Goal: Task Accomplishment & Management: Use online tool/utility

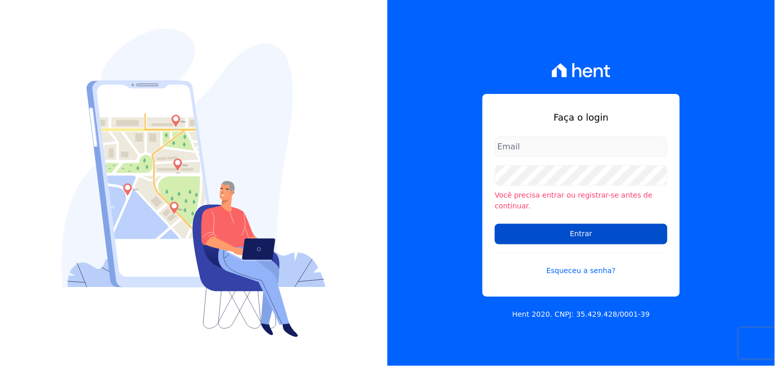
type input "[EMAIL_ADDRESS][DOMAIN_NAME]"
click at [584, 229] on input "Entrar" at bounding box center [581, 234] width 173 height 21
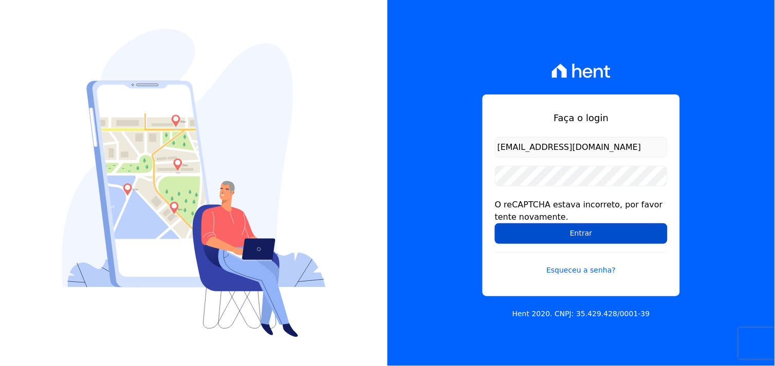
click at [593, 236] on input "Entrar" at bounding box center [581, 234] width 173 height 21
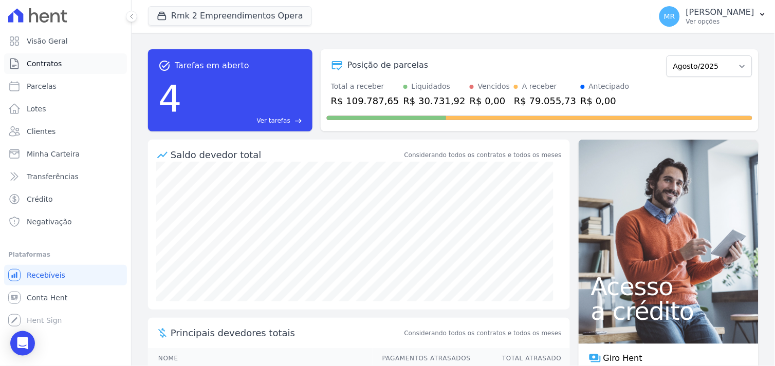
click at [48, 63] on span "Contratos" at bounding box center [44, 64] width 35 height 10
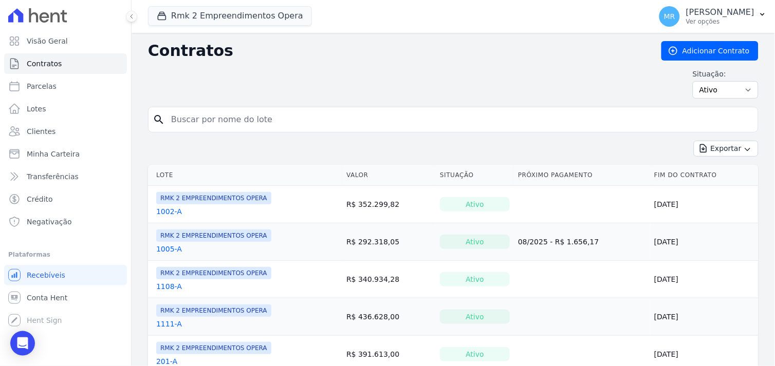
click at [234, 126] on input "search" at bounding box center [459, 119] width 589 height 21
type input "406"
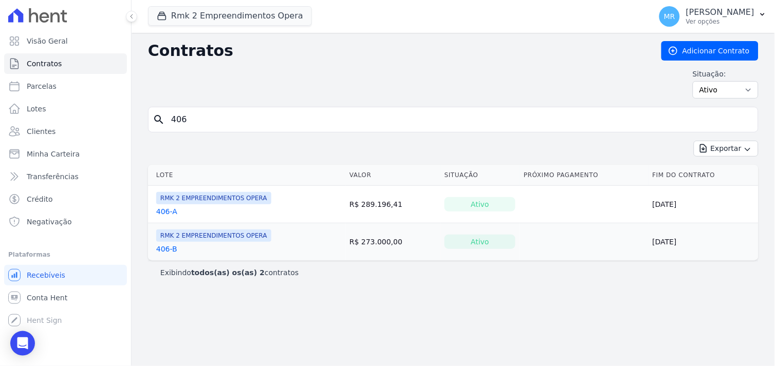
click at [162, 213] on link "406-A" at bounding box center [166, 212] width 21 height 10
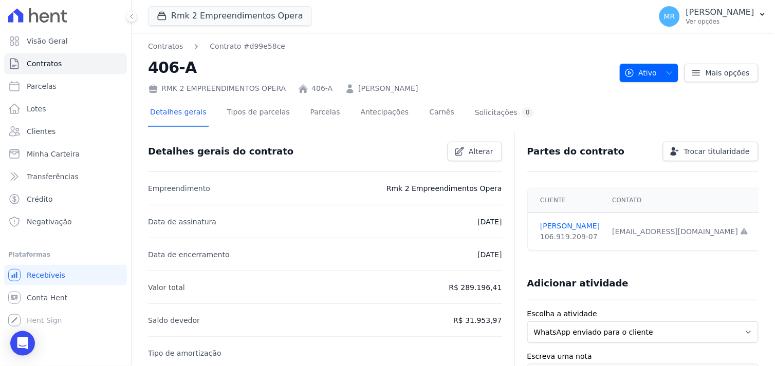
click at [681, 229] on div "[EMAIL_ADDRESS][DOMAIN_NAME] Email e telefone não confirmados." at bounding box center [680, 232] width 136 height 11
click at [308, 115] on link "Parcelas" at bounding box center [325, 113] width 34 height 27
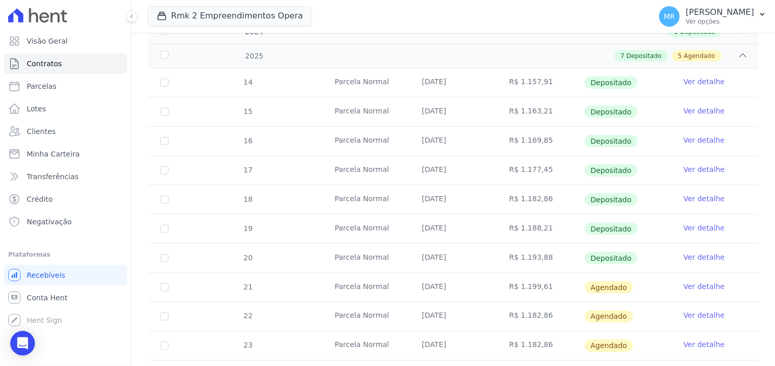
scroll to position [228, 0]
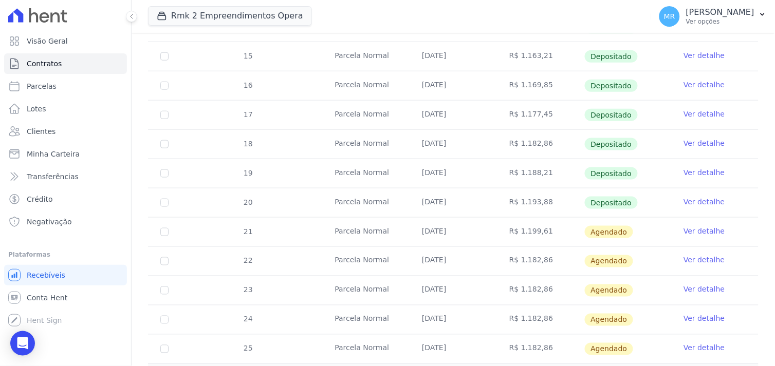
click at [702, 229] on link "Ver detalhe" at bounding box center [703, 231] width 41 height 10
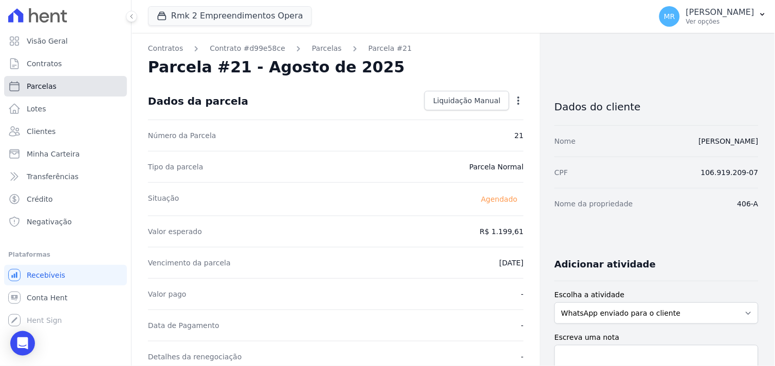
click at [43, 83] on span "Parcelas" at bounding box center [42, 86] width 30 height 10
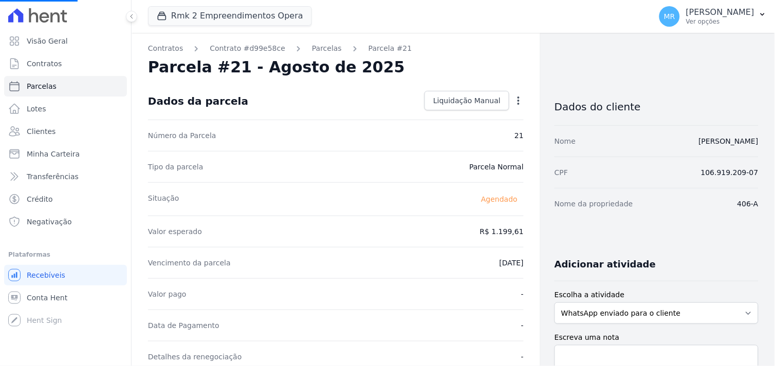
select select
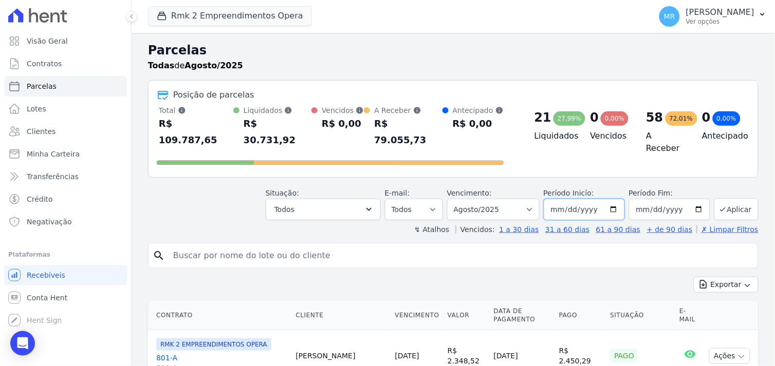
click at [610, 199] on input "[DATE]" at bounding box center [584, 210] width 81 height 22
type input "[DATE]"
click at [692, 199] on input "2025-08-31" at bounding box center [669, 210] width 81 height 22
type input "[DATE]"
click at [737, 198] on button "Aplicar" at bounding box center [736, 209] width 44 height 22
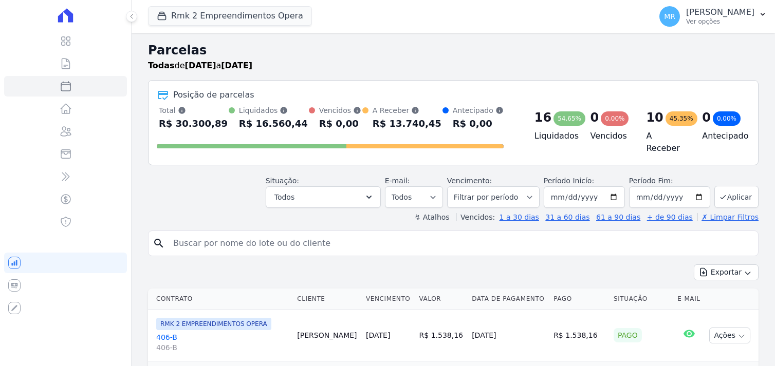
select select
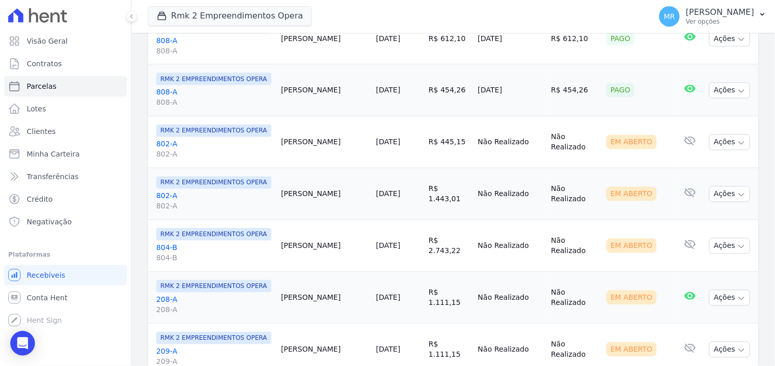
scroll to position [1307, 0]
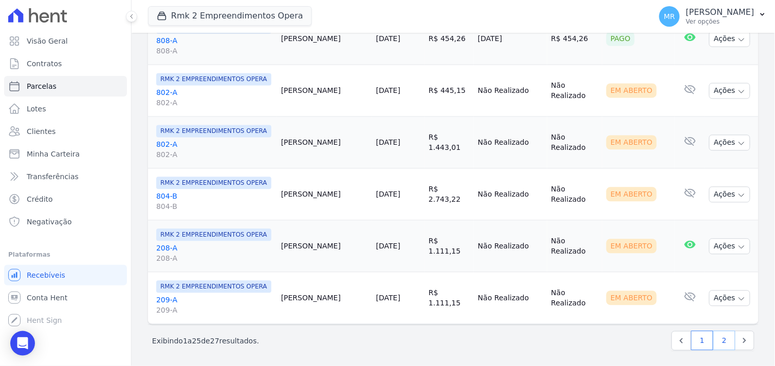
click at [717, 341] on link "2" at bounding box center [724, 341] width 22 height 20
select select
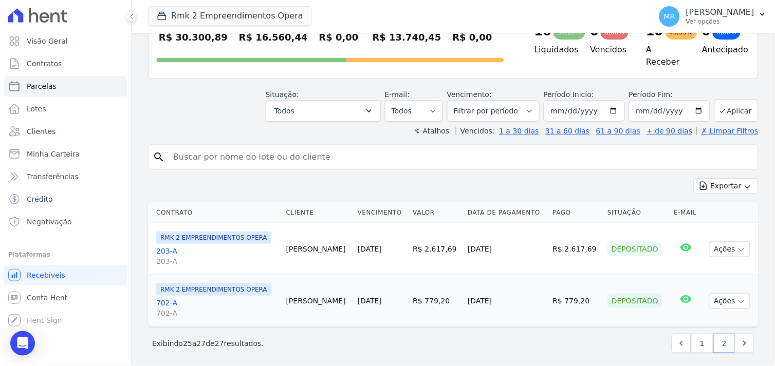
scroll to position [88, 0]
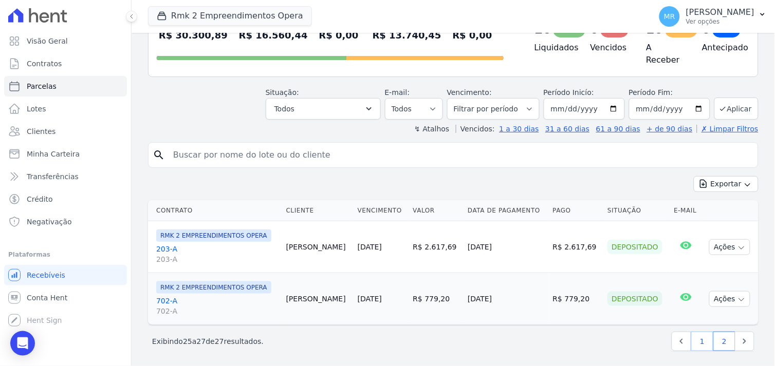
click at [696, 335] on link "1" at bounding box center [702, 342] width 22 height 20
select select
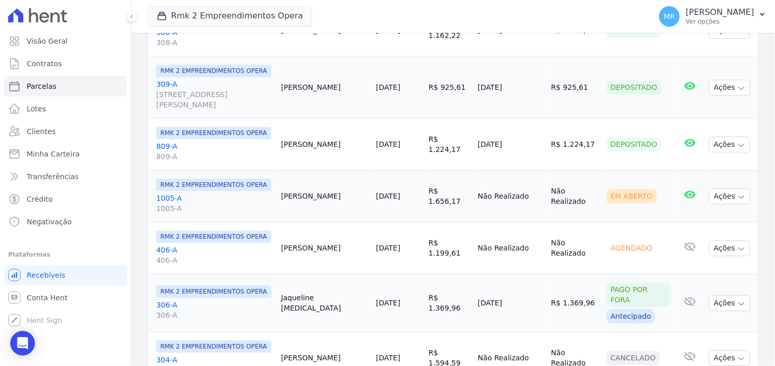
scroll to position [628, 0]
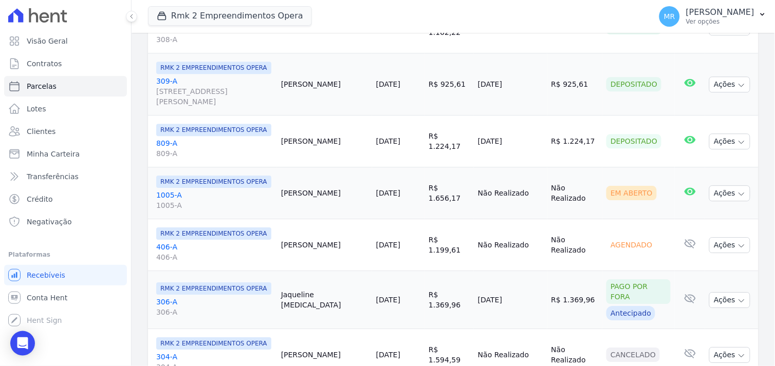
click at [161, 242] on link "406-A 406-A" at bounding box center [214, 252] width 117 height 21
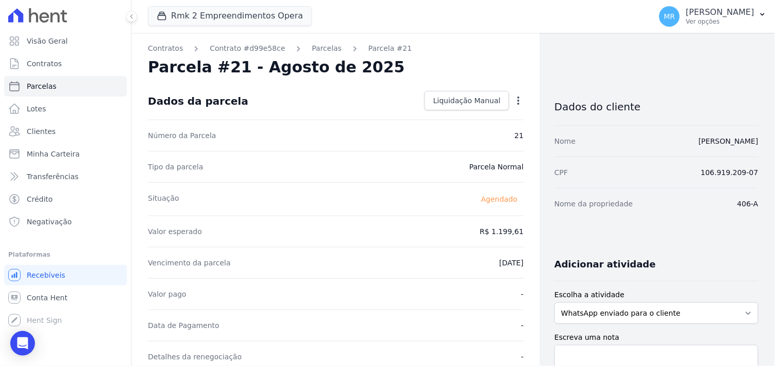
click at [514, 98] on icon "button" at bounding box center [518, 101] width 10 height 10
drag, startPoint x: 397, startPoint y: 244, endPoint x: 391, endPoint y: 250, distance: 9.1
click at [396, 245] on div "Valor esperado R$ 1.199,61" at bounding box center [336, 231] width 376 height 31
click at [513, 99] on icon "button" at bounding box center [518, 101] width 10 height 10
click at [460, 117] on link "Alterar" at bounding box center [474, 114] width 90 height 18
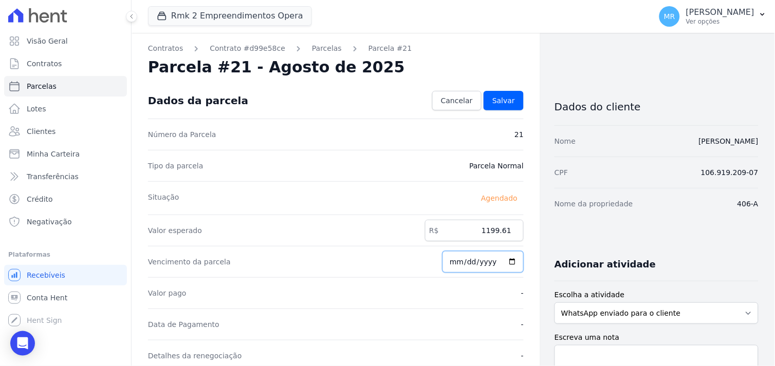
click at [455, 259] on input "[DATE]" at bounding box center [482, 262] width 81 height 22
type input "[DATE]"
click at [504, 100] on span "Salvar" at bounding box center [503, 101] width 23 height 10
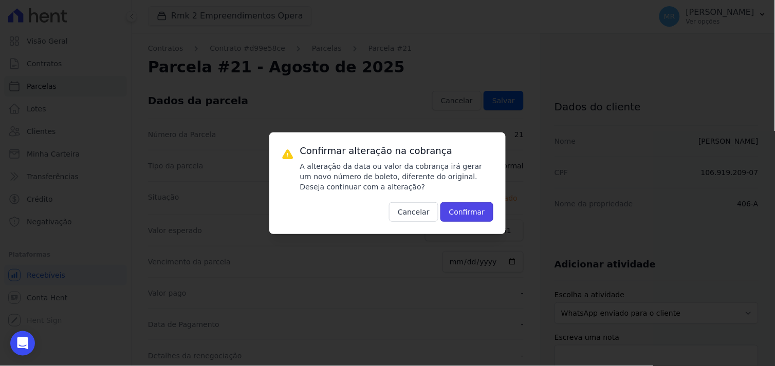
click at [472, 212] on button "Confirmar" at bounding box center [466, 212] width 53 height 20
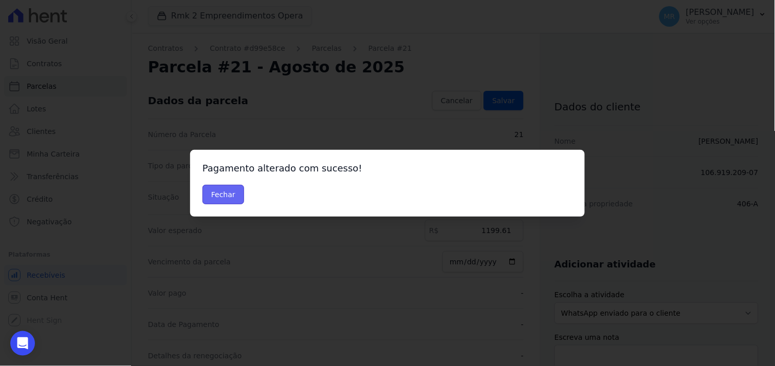
click at [232, 192] on button "Fechar" at bounding box center [223, 195] width 42 height 20
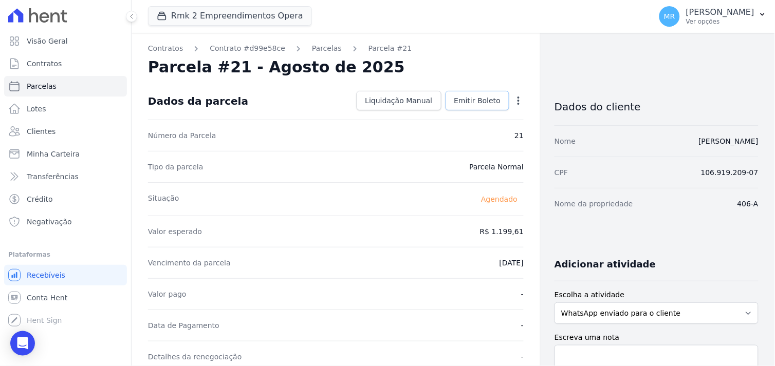
click at [474, 103] on span "Emitir Boleto" at bounding box center [477, 101] width 47 height 10
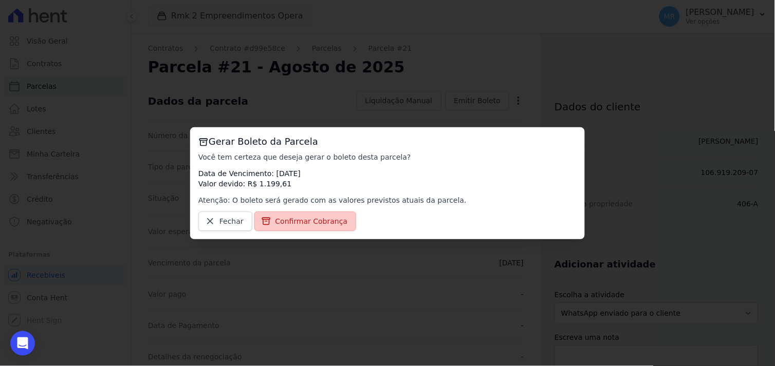
click at [306, 221] on span "Confirmar Cobrança" at bounding box center [311, 221] width 72 height 10
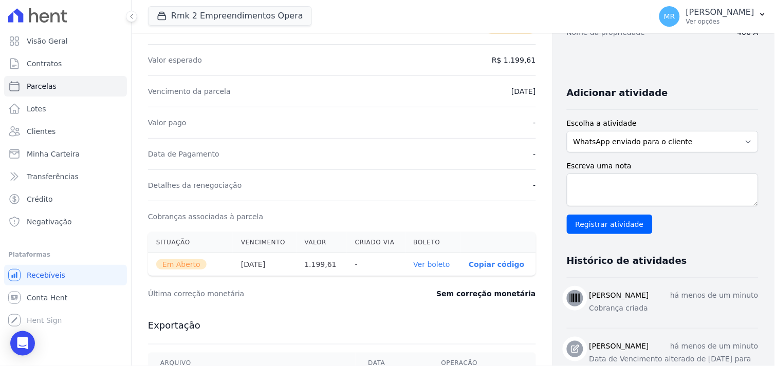
scroll to position [228, 0]
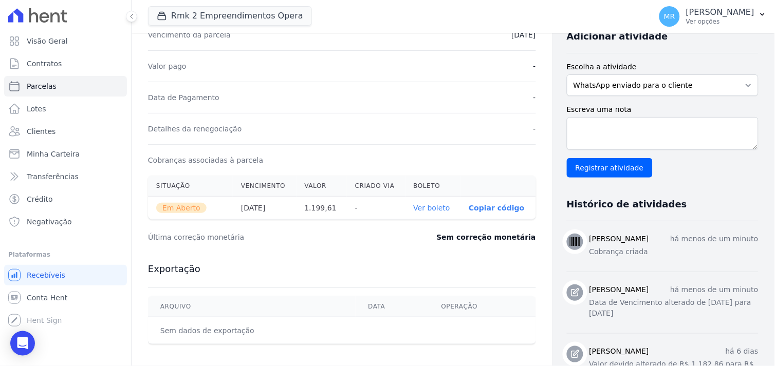
click at [180, 207] on span "Em Aberto" at bounding box center [181, 208] width 50 height 10
click at [414, 208] on link "Ver boleto" at bounding box center [432, 208] width 36 height 8
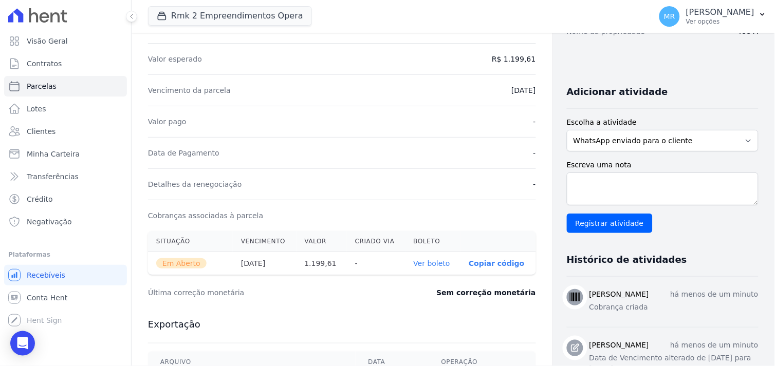
scroll to position [0, 0]
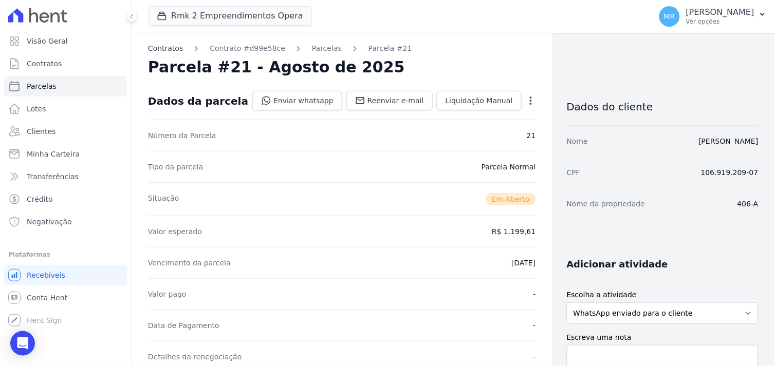
click at [162, 49] on link "Contratos" at bounding box center [165, 48] width 35 height 11
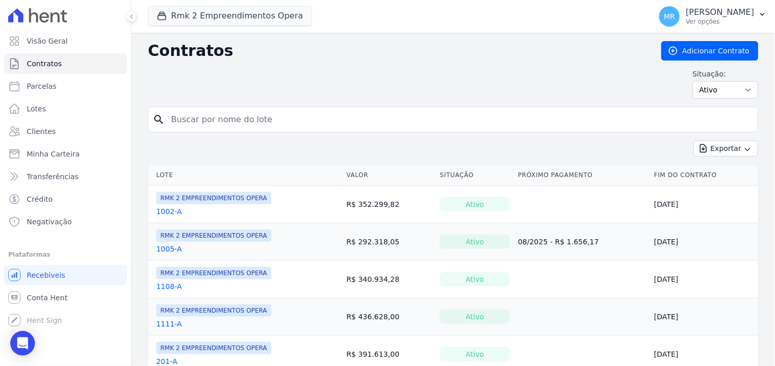
click at [207, 119] on input "search" at bounding box center [459, 119] width 589 height 21
type input "406"
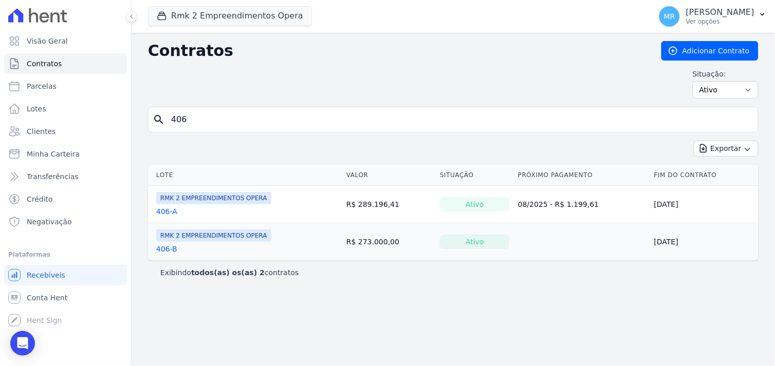
click at [161, 213] on link "406-A" at bounding box center [166, 212] width 21 height 10
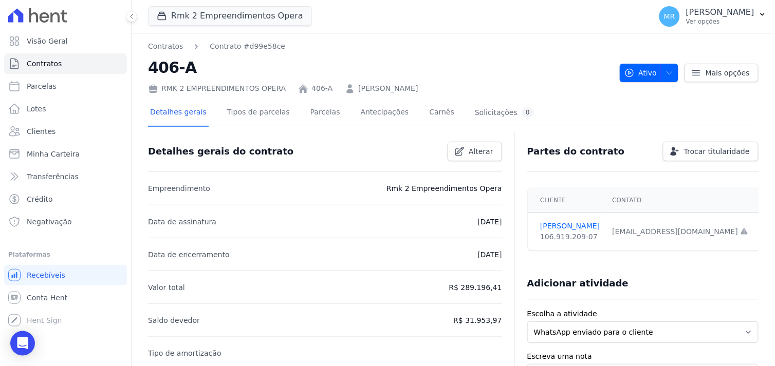
drag, startPoint x: 600, startPoint y: 233, endPoint x: 689, endPoint y: 232, distance: 88.9
click at [689, 232] on div "[EMAIL_ADDRESS][DOMAIN_NAME] Email e telefone não confirmados." at bounding box center [680, 232] width 136 height 11
copy div "[EMAIL_ADDRESS][DOMAIN_NAME]"
drag, startPoint x: 741, startPoint y: 16, endPoint x: 733, endPoint y: 18, distance: 8.4
click at [738, 17] on div "[PERSON_NAME] Ver opções" at bounding box center [720, 16] width 68 height 18
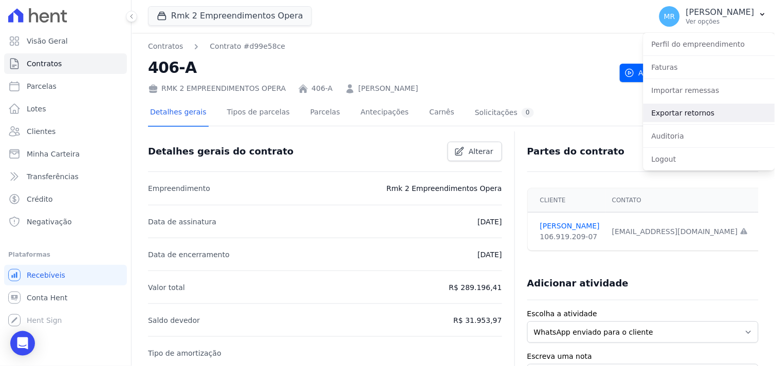
click at [699, 109] on link "Exportar retornos" at bounding box center [709, 113] width 132 height 18
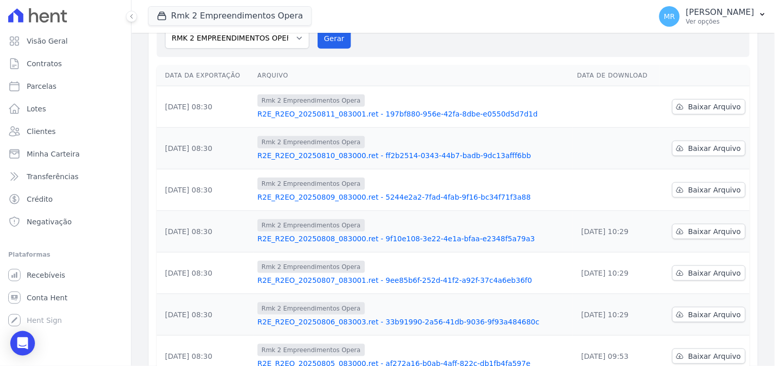
scroll to position [114, 0]
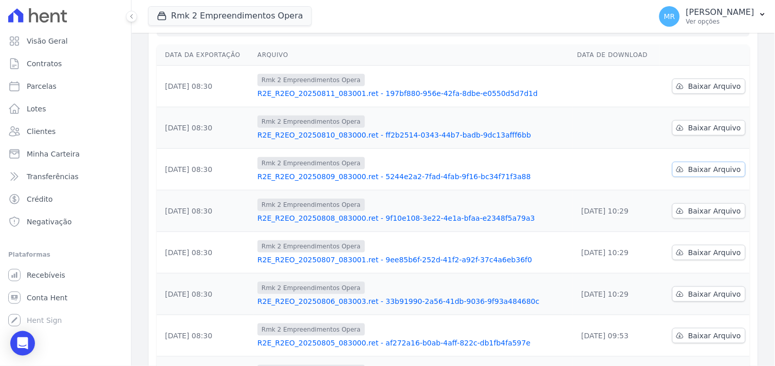
click at [715, 173] on span "Baixar Arquivo" at bounding box center [714, 169] width 53 height 10
click at [737, 150] on td "Baixar Arquivo" at bounding box center [705, 170] width 90 height 42
click at [694, 129] on span "Baixar Arquivo" at bounding box center [714, 128] width 53 height 10
click at [712, 86] on span "Baixar Arquivo" at bounding box center [714, 86] width 53 height 10
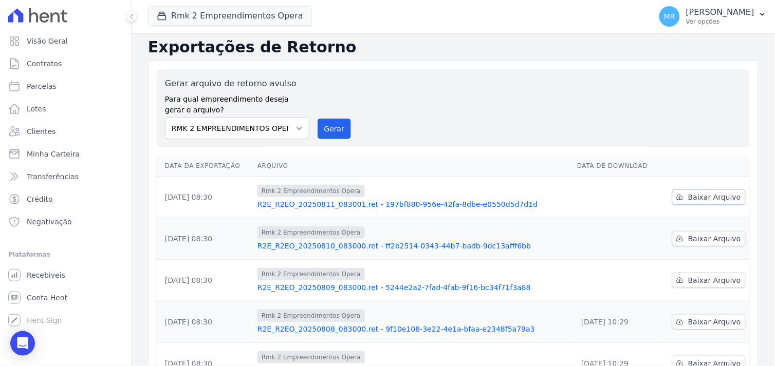
scroll to position [0, 0]
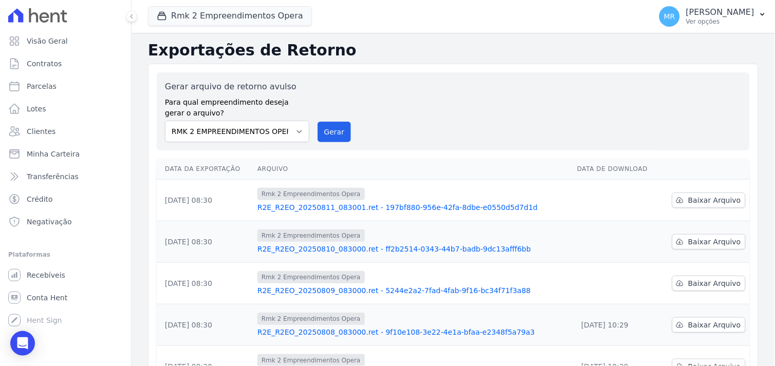
click at [428, 18] on div "Rmk 2 Empreendimentos Opera REALMARKA CONSTRUCOES LTDA REALMARKA ALPHA REALMARK…" at bounding box center [397, 16] width 499 height 34
click at [295, 131] on select "REALMARKA ALPHA REALMARKA REALE RMK 2 EMPREENDIMENTOS OPERA" at bounding box center [237, 132] width 144 height 22
select select "76c98966-fbae-428e-aea9-71c3dfcf0e62"
click at [165, 121] on select "REALMARKA ALPHA REALMARKA REALE RMK 2 EMPREENDIMENTOS OPERA" at bounding box center [237, 132] width 144 height 22
click at [335, 126] on button "Gerar" at bounding box center [335, 132] width 34 height 21
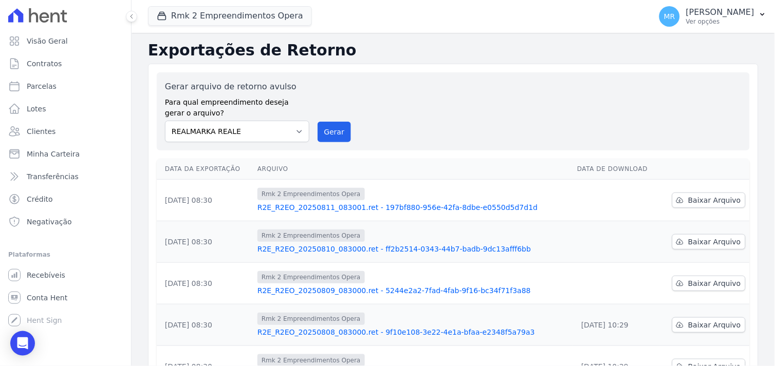
click at [456, 122] on div "Gerar arquivo de retorno avulso Para qual empreendimento deseja gerar o arquivo…" at bounding box center [453, 112] width 577 height 62
drag, startPoint x: 251, startPoint y: 20, endPoint x: 209, endPoint y: 38, distance: 45.3
click at [249, 19] on button "Rmk 2 Empreendimentos Opera" at bounding box center [230, 16] width 164 height 20
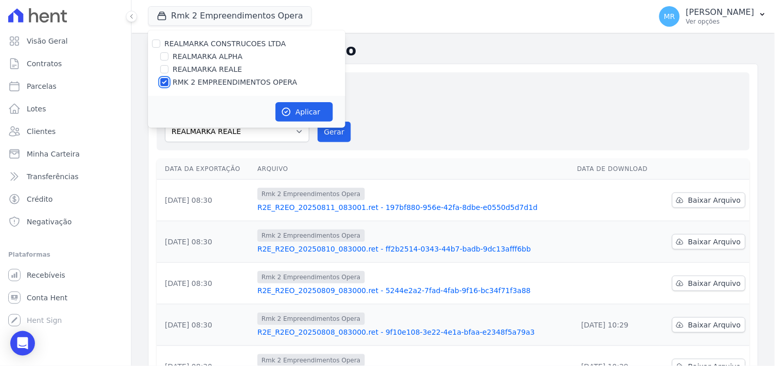
click at [161, 84] on input "RMK 2 EMPREENDIMENTOS OPERA" at bounding box center [164, 82] width 8 height 8
checkbox input "false"
click at [165, 71] on input "REALMARKA REALE" at bounding box center [164, 69] width 8 height 8
checkbox input "true"
click at [299, 111] on button "Aplicar" at bounding box center [304, 112] width 58 height 20
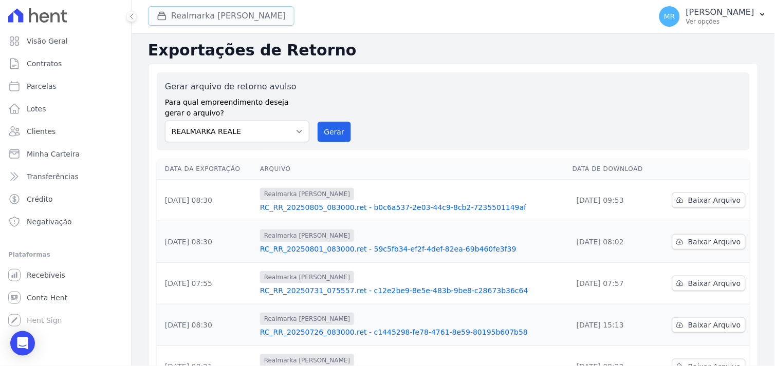
click at [229, 14] on button "Realmarka Reale" at bounding box center [221, 16] width 146 height 20
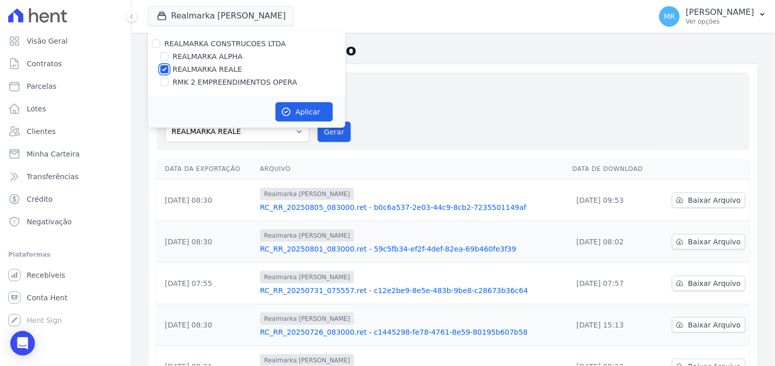
click at [161, 70] on input "REALMARKA REALE" at bounding box center [164, 69] width 8 height 8
checkbox input "false"
click at [163, 57] on input "REALMARKA ALPHA" at bounding box center [164, 56] width 8 height 8
checkbox input "true"
click at [295, 110] on button "Aplicar" at bounding box center [304, 112] width 58 height 20
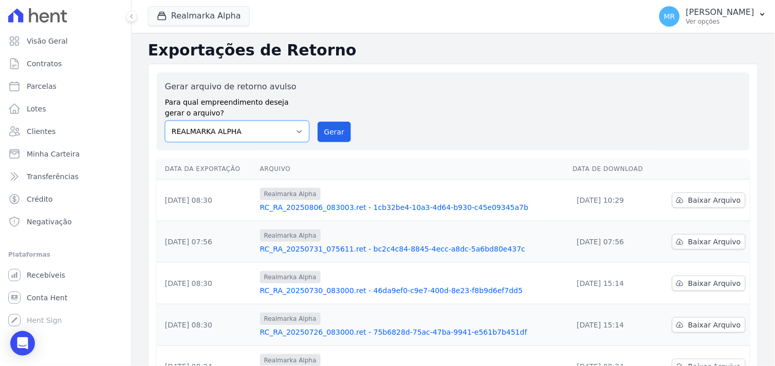
click at [295, 127] on select "REALMARKA ALPHA REALMARKA REALE RMK 2 EMPREENDIMENTOS OPERA" at bounding box center [237, 132] width 144 height 22
click at [165, 121] on select "REALMARKA ALPHA REALMARKA REALE RMK 2 EMPREENDIMENTOS OPERA" at bounding box center [237, 132] width 144 height 22
click at [330, 131] on button "Gerar" at bounding box center [335, 132] width 34 height 21
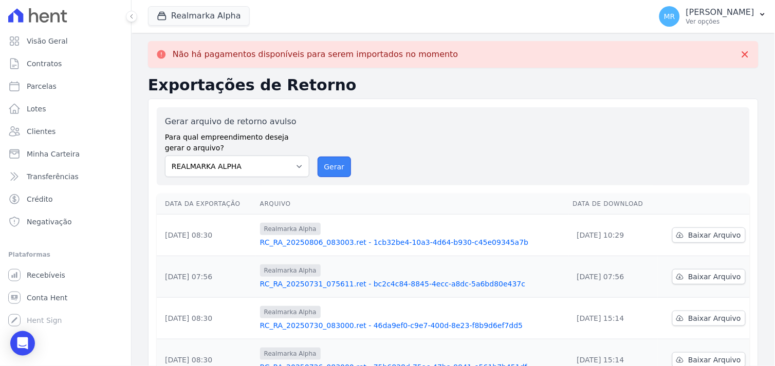
click at [336, 163] on button "Gerar" at bounding box center [335, 167] width 34 height 21
click at [299, 166] on select "REALMARKA ALPHA REALMARKA REALE RMK 2 EMPREENDIMENTOS OPERA" at bounding box center [237, 167] width 144 height 22
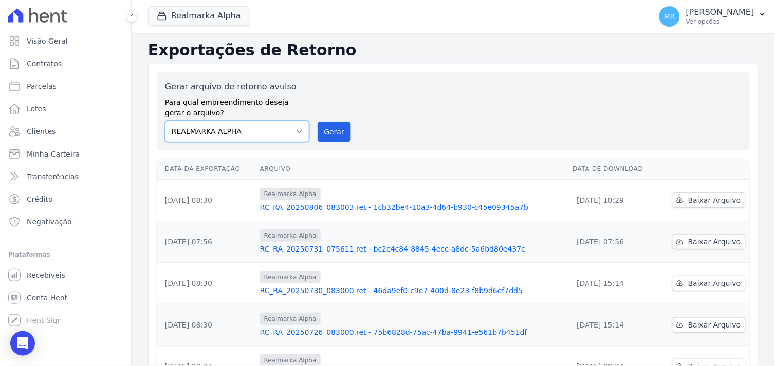
select select "16462f68-d5f3-4053-9b2f-c9981f2a4aae"
click at [165, 121] on select "REALMARKA ALPHA REALMARKA REALE RMK 2 EMPREENDIMENTOS OPERA" at bounding box center [237, 132] width 144 height 22
click at [337, 130] on button "Gerar" at bounding box center [335, 132] width 34 height 21
drag, startPoint x: 225, startPoint y: 20, endPoint x: 213, endPoint y: 26, distance: 12.9
click at [221, 21] on button "Realmarka Alpha" at bounding box center [199, 16] width 102 height 20
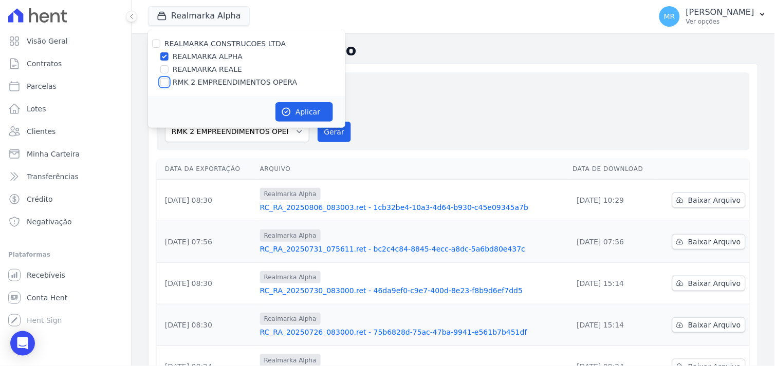
click at [169, 81] on div "RMK 2 EMPREENDIMENTOS OPERA" at bounding box center [246, 82] width 197 height 11
click at [166, 81] on input "RMK 2 EMPREENDIMENTOS OPERA" at bounding box center [164, 82] width 8 height 8
checkbox input "true"
click at [166, 54] on input "REALMARKA ALPHA" at bounding box center [164, 56] width 8 height 8
checkbox input "false"
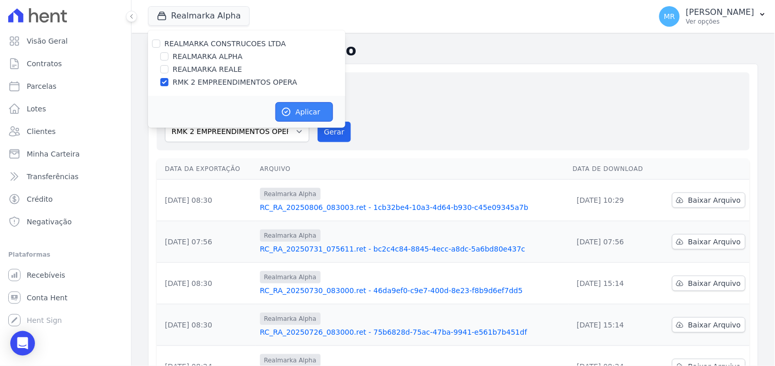
click at [303, 109] on button "Aplicar" at bounding box center [304, 112] width 58 height 20
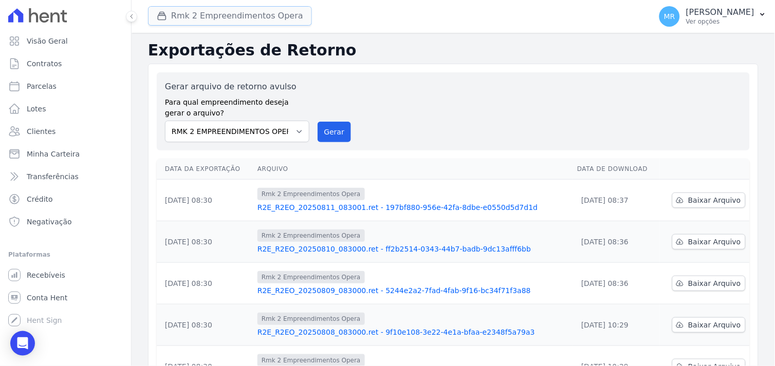
click at [168, 14] on div "button" at bounding box center [164, 16] width 14 height 10
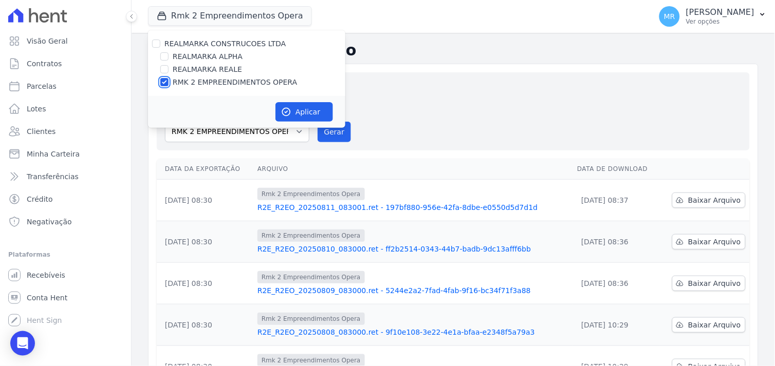
drag, startPoint x: 163, startPoint y: 85, endPoint x: 166, endPoint y: 79, distance: 7.6
click at [162, 84] on input "RMK 2 EMPREENDIMENTOS OPERA" at bounding box center [164, 82] width 8 height 8
checkbox input "false"
click at [168, 72] on input "REALMARKA REALE" at bounding box center [164, 69] width 8 height 8
checkbox input "true"
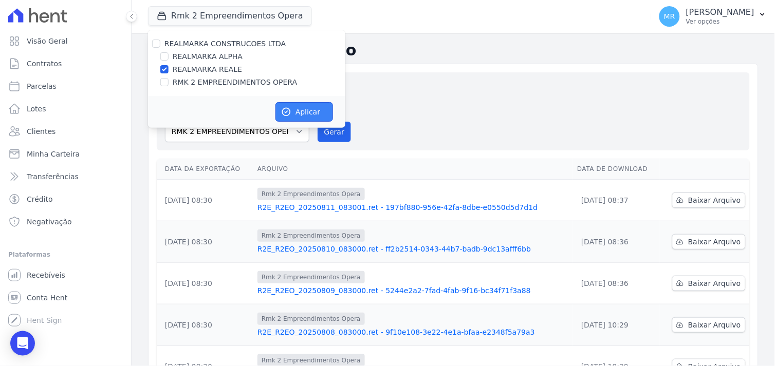
click at [322, 113] on button "Aplicar" at bounding box center [304, 112] width 58 height 20
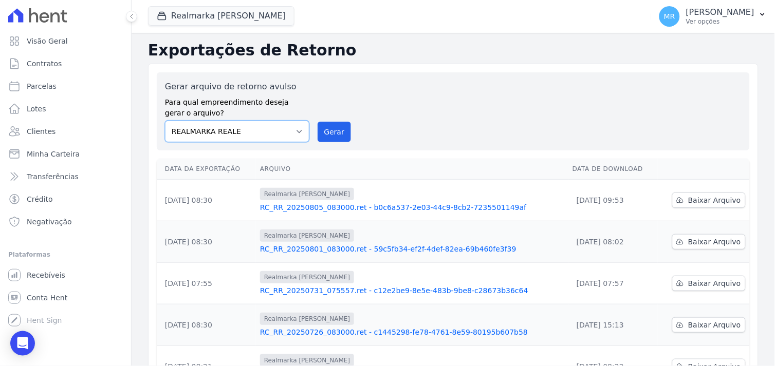
click at [299, 133] on select "REALMARKA ALPHA REALMARKA REALE RMK 2 EMPREENDIMENTOS OPERA" at bounding box center [237, 132] width 144 height 22
click at [333, 133] on button "Gerar" at bounding box center [335, 132] width 34 height 21
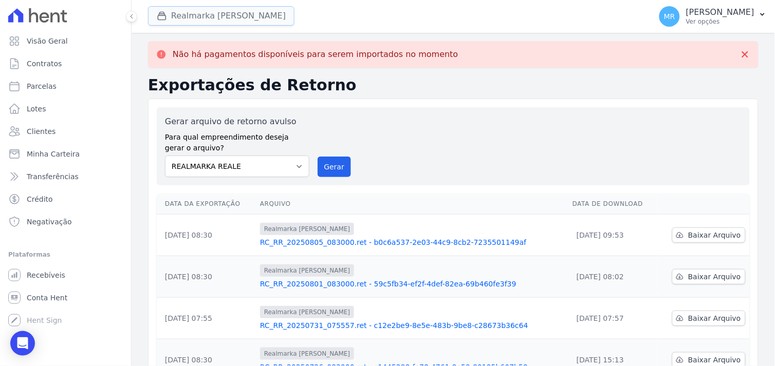
click at [192, 18] on button "Realmarka Reale" at bounding box center [221, 16] width 146 height 20
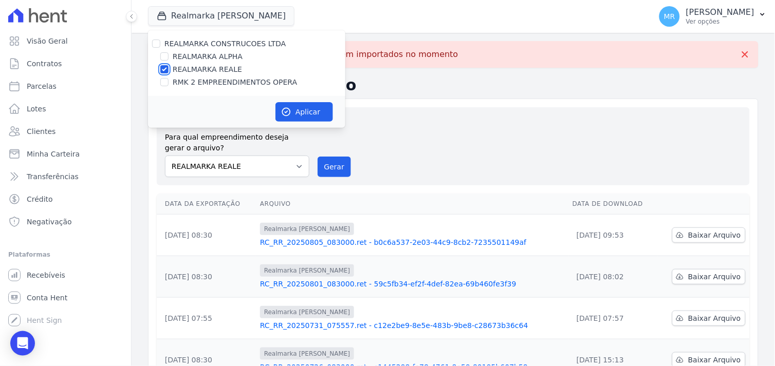
click at [164, 68] on input "REALMARKA REALE" at bounding box center [164, 69] width 8 height 8
checkbox input "false"
click at [168, 83] on input "RMK 2 EMPREENDIMENTOS OPERA" at bounding box center [164, 82] width 8 height 8
checkbox input "true"
click at [312, 118] on button "Aplicar" at bounding box center [304, 112] width 58 height 20
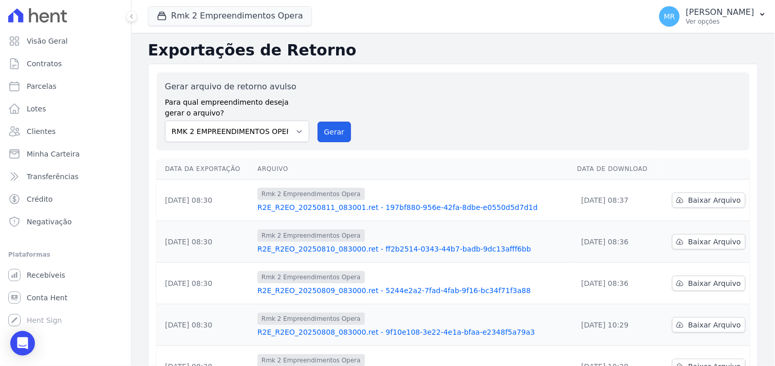
drag, startPoint x: 325, startPoint y: 129, endPoint x: 441, endPoint y: 98, distance: 120.3
click at [326, 129] on button "Gerar" at bounding box center [335, 132] width 34 height 21
